Goal: Information Seeking & Learning: Learn about a topic

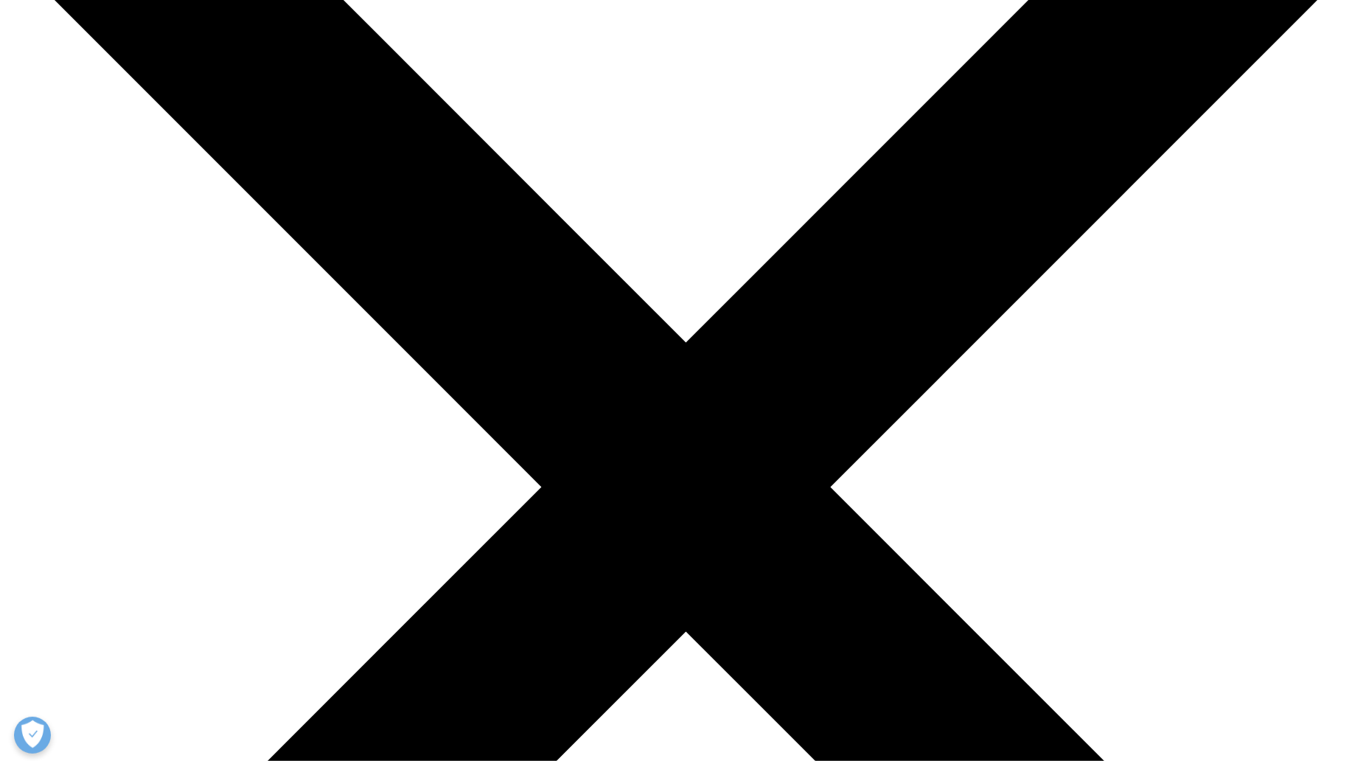
scroll to position [592, 870]
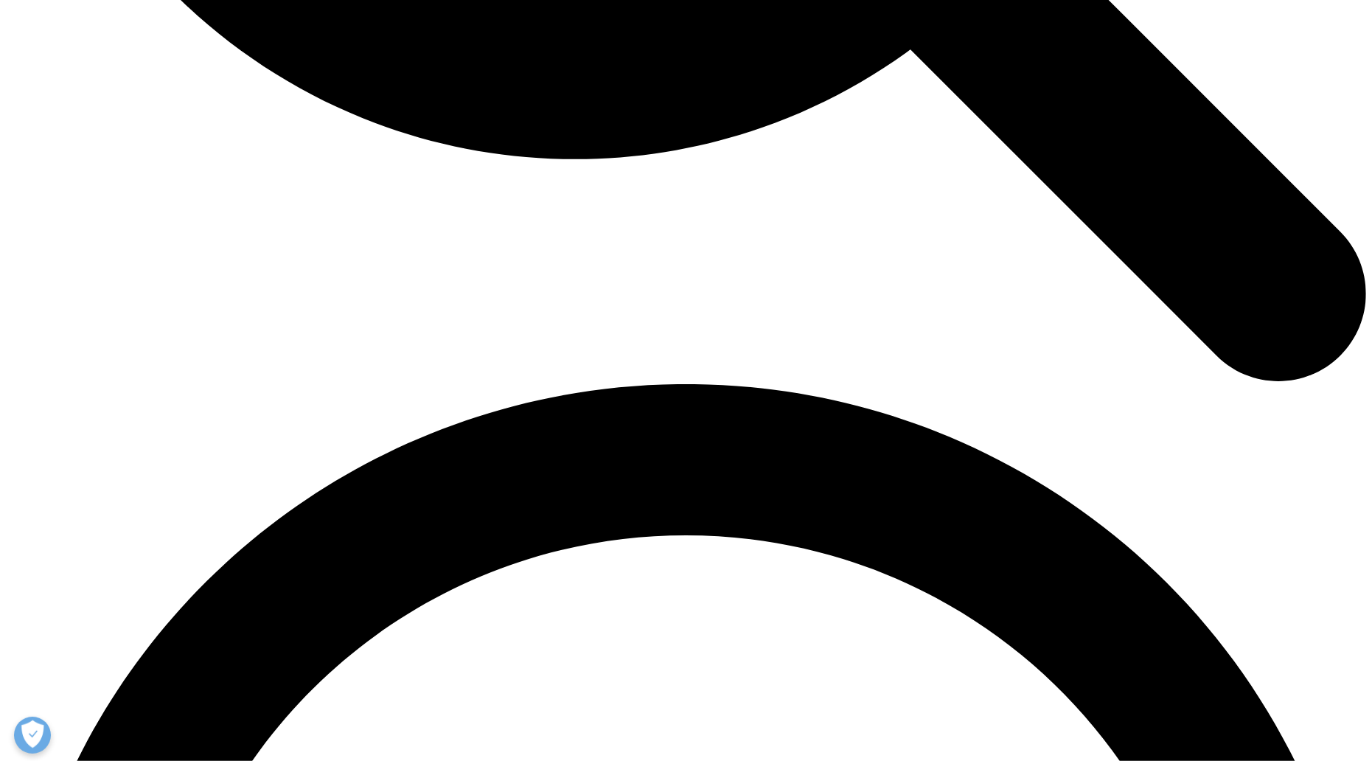
scroll to position [2352, 0]
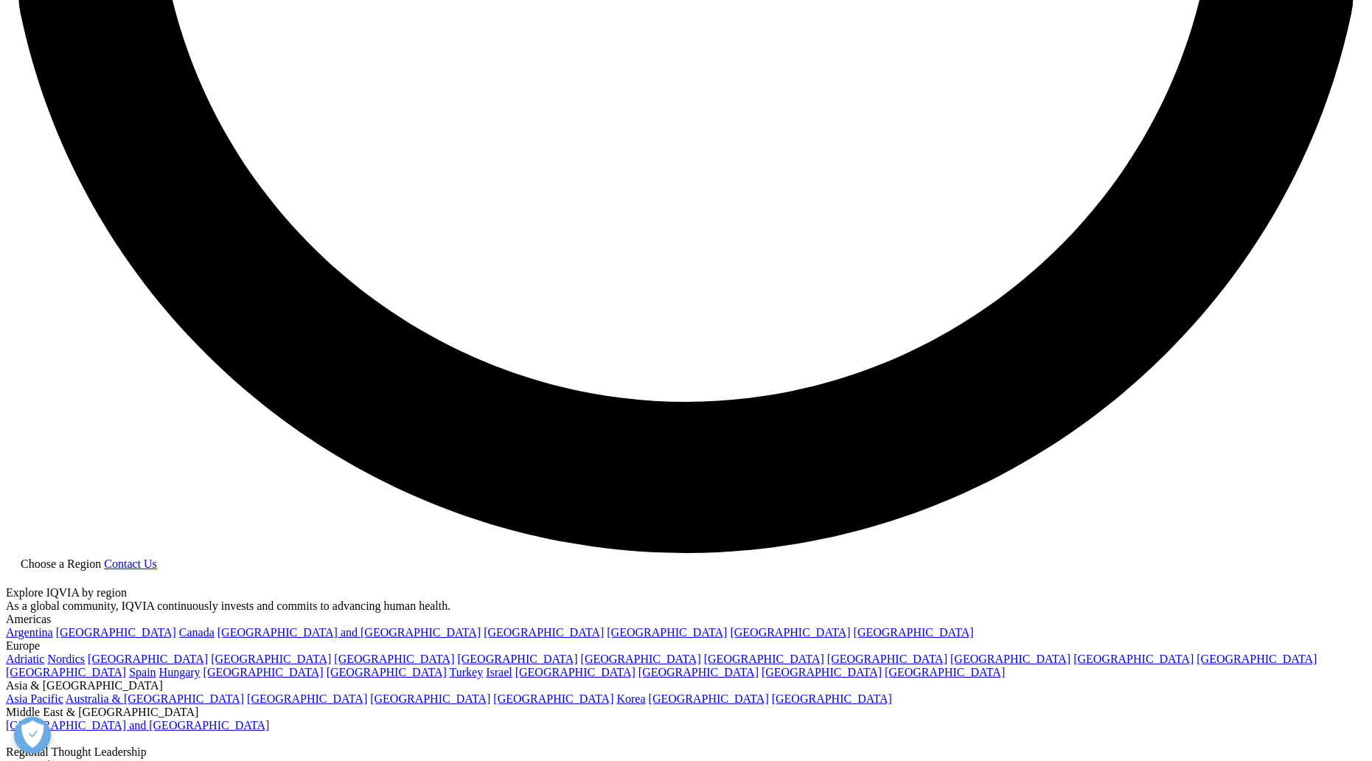
scroll to position [813, 870]
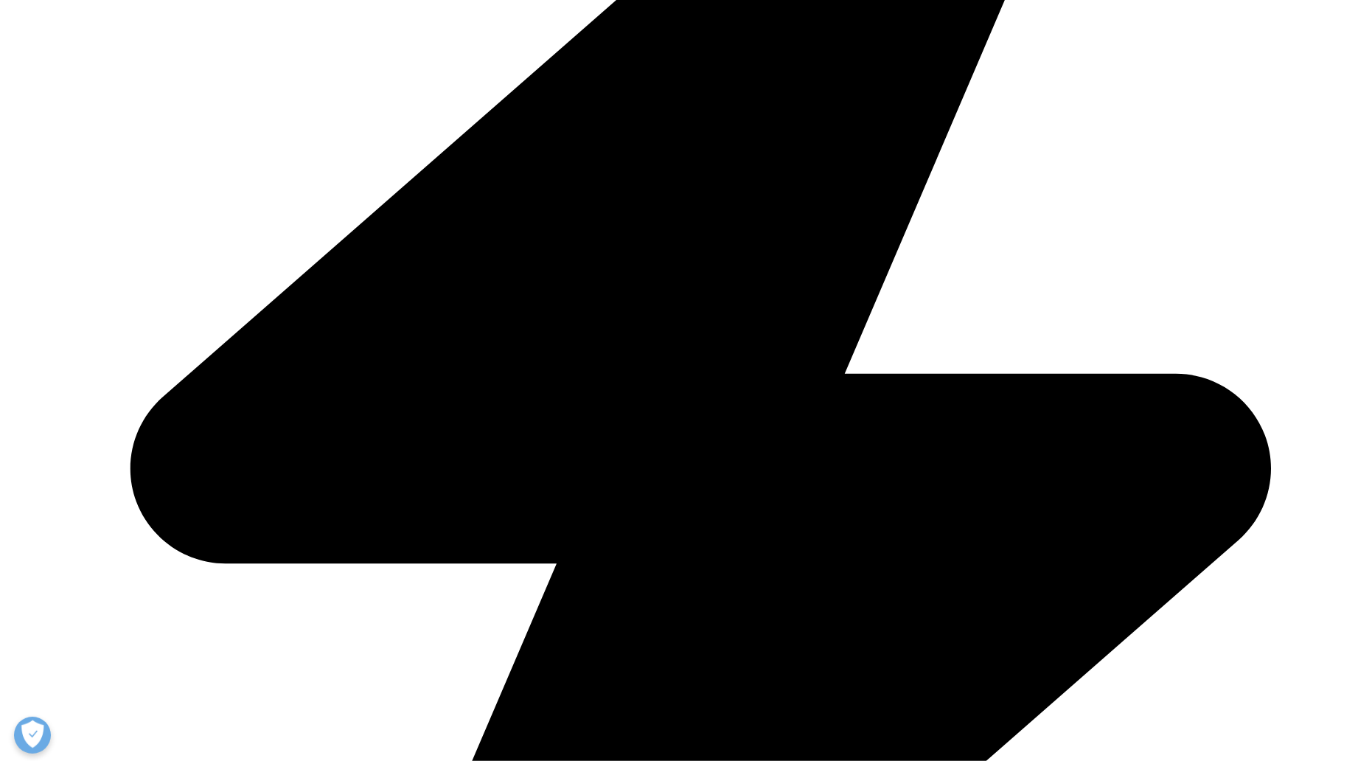
scroll to position [5169, 0]
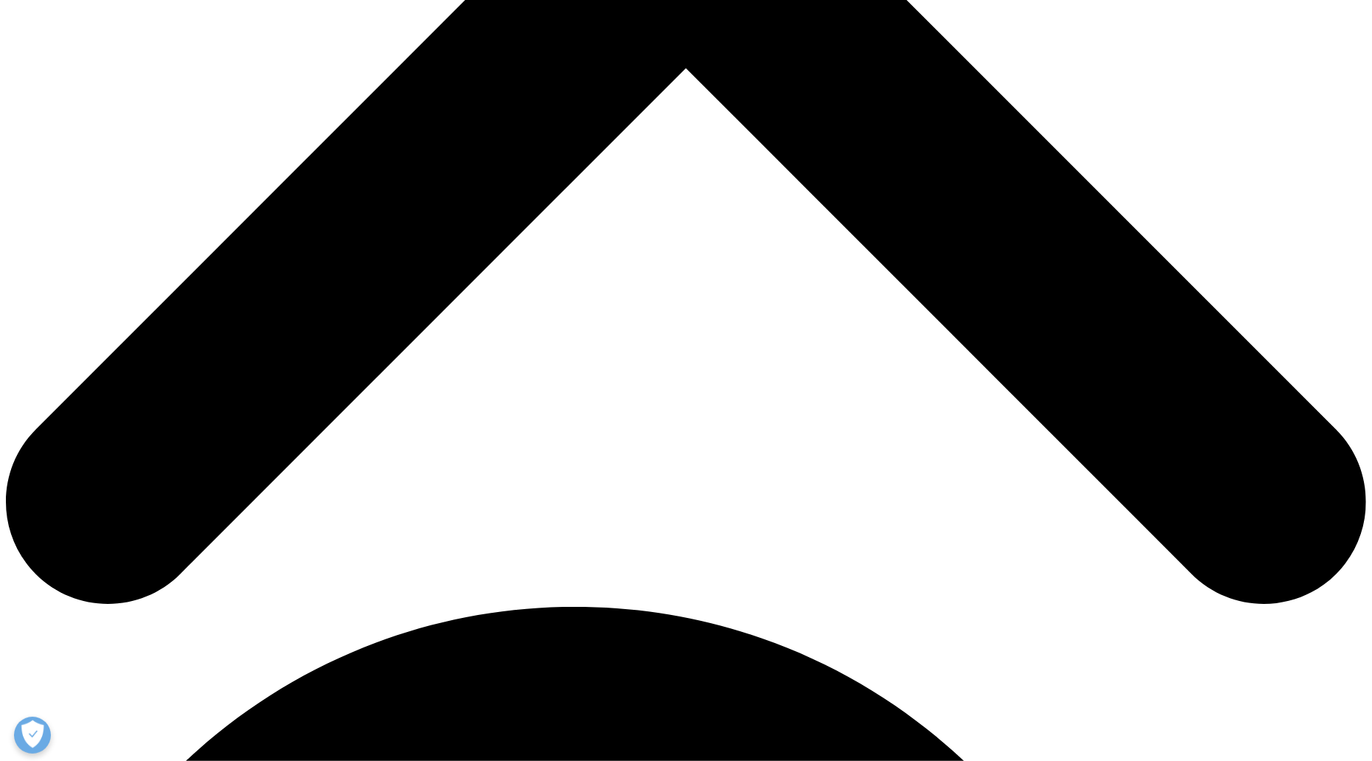
scroll to position [0, 0]
